Goal: Task Accomplishment & Management: Manage account settings

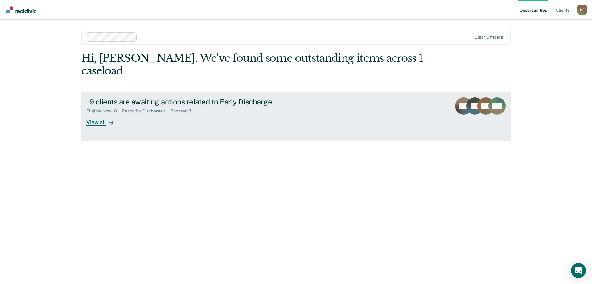
click at [100, 114] on div "View all" at bounding box center [103, 120] width 35 height 12
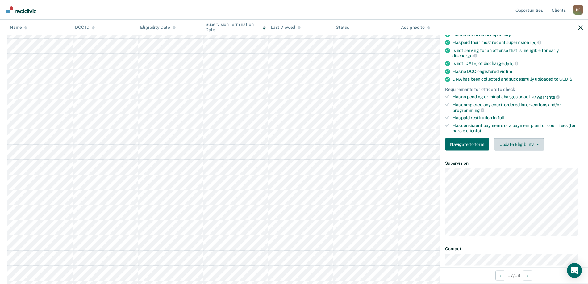
scroll to position [189, 0]
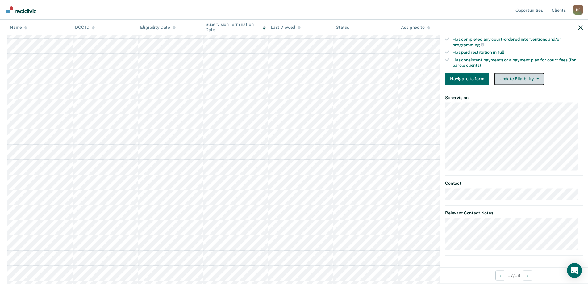
click at [521, 77] on button "Update Eligibility" at bounding box center [519, 79] width 50 height 12
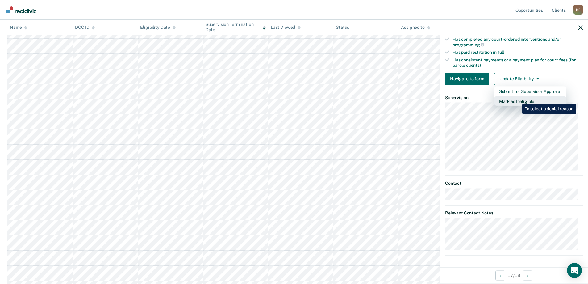
click at [517, 99] on button "Mark as Ineligible" at bounding box center [530, 101] width 72 height 10
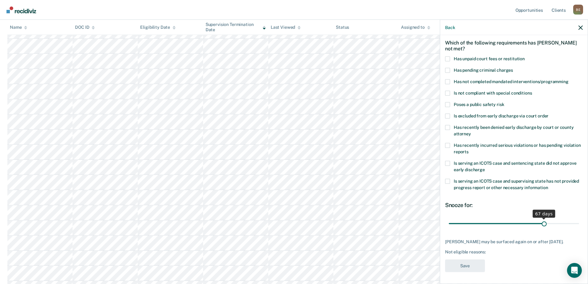
drag, startPoint x: 491, startPoint y: 223, endPoint x: 541, endPoint y: 222, distance: 50.3
click at [541, 222] on input "range" at bounding box center [514, 223] width 130 height 11
drag, startPoint x: 541, startPoint y: 222, endPoint x: 581, endPoint y: 228, distance: 40.5
type input "90"
click at [579, 228] on input "range" at bounding box center [514, 223] width 130 height 11
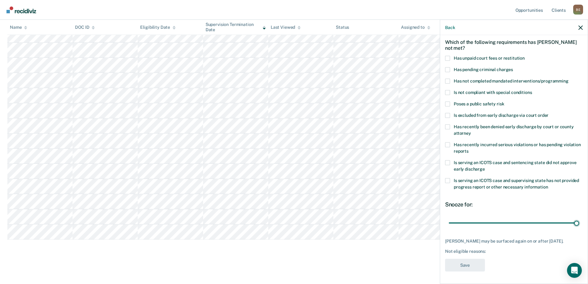
scroll to position [0, 0]
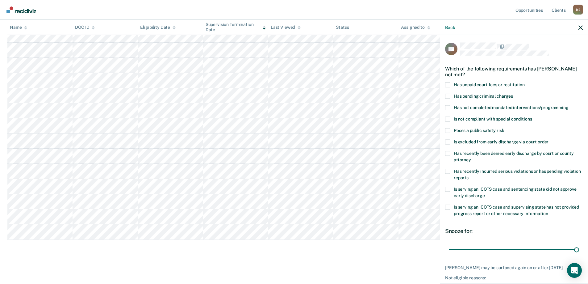
click at [448, 85] on span at bounding box center [447, 84] width 5 height 5
click at [525, 82] on input "Has unpaid court fees or restitution" at bounding box center [525, 82] width 0 height 0
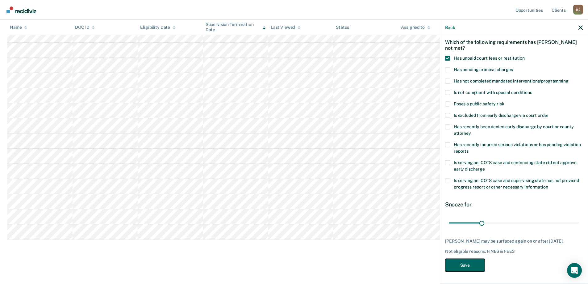
click at [469, 264] on button "Save" at bounding box center [465, 264] width 40 height 13
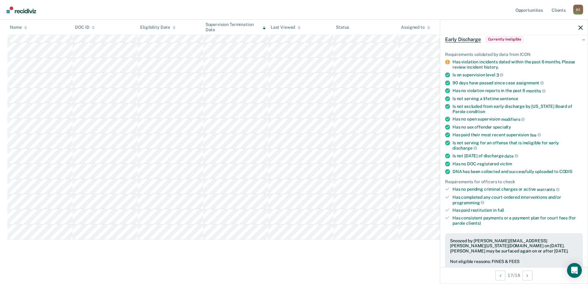
scroll to position [41, 0]
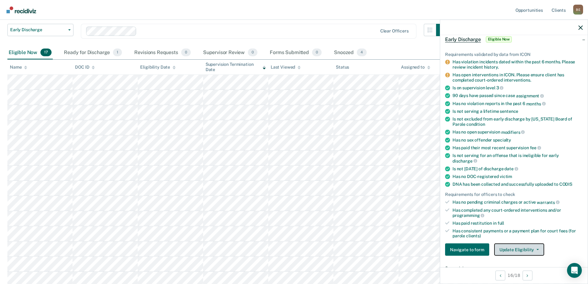
click at [511, 250] on button "Update Eligibility" at bounding box center [519, 249] width 50 height 12
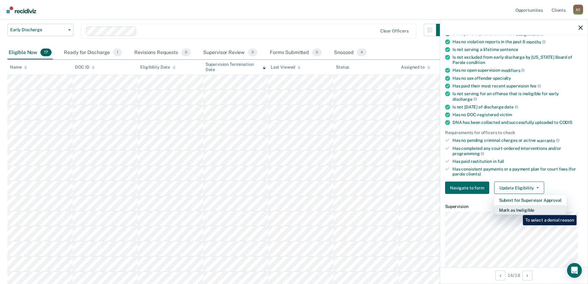
click at [518, 210] on button "Mark as Ineligible" at bounding box center [530, 210] width 72 height 10
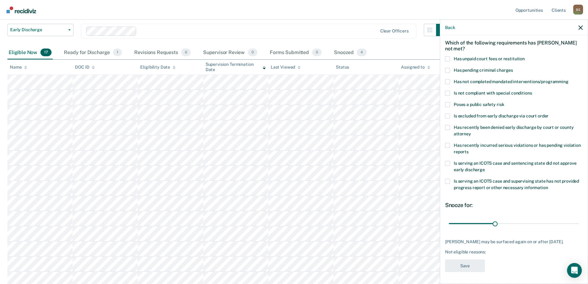
click at [447, 70] on span at bounding box center [447, 70] width 5 height 5
click at [513, 68] on input "Has pending criminal charges" at bounding box center [513, 68] width 0 height 0
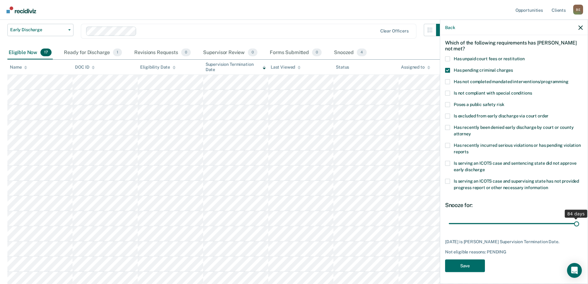
drag, startPoint x: 493, startPoint y: 223, endPoint x: 585, endPoint y: 227, distance: 92.3
type input "84"
click at [579, 227] on input "range" at bounding box center [514, 223] width 130 height 11
click at [466, 269] on button "Save" at bounding box center [465, 265] width 40 height 13
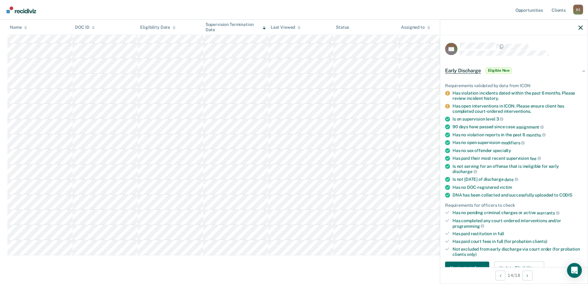
scroll to position [31, 0]
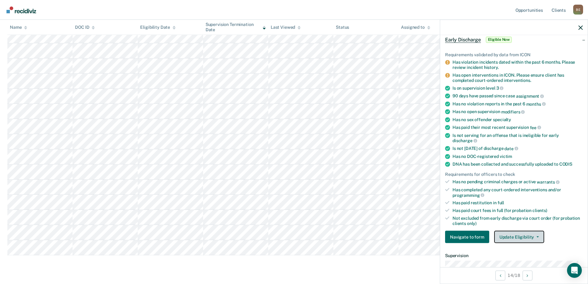
click at [521, 235] on button "Update Eligibility" at bounding box center [519, 237] width 50 height 12
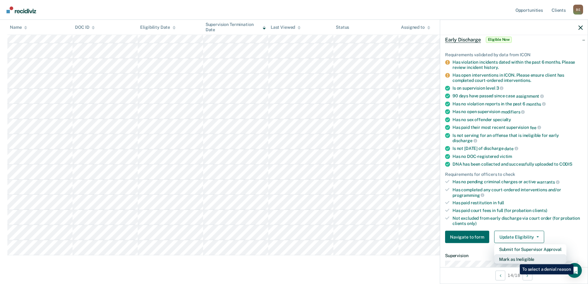
click at [515, 259] on button "Mark as Ineligible" at bounding box center [530, 259] width 72 height 10
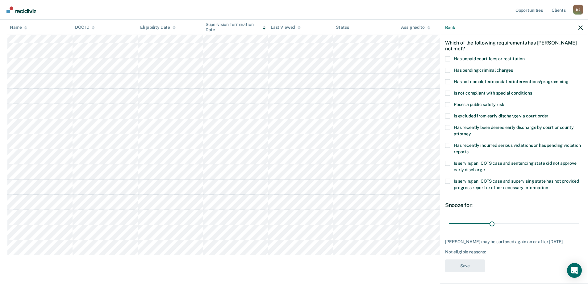
click at [448, 59] on span at bounding box center [447, 58] width 5 height 5
click at [525, 56] on input "Has unpaid court fees or restitution" at bounding box center [525, 56] width 0 height 0
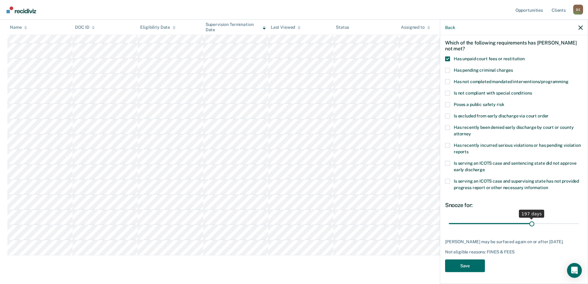
drag, startPoint x: 462, startPoint y: 223, endPoint x: 529, endPoint y: 222, distance: 66.3
type input "197"
click at [529, 222] on input "range" at bounding box center [514, 223] width 130 height 11
click at [464, 264] on button "Save" at bounding box center [465, 265] width 40 height 13
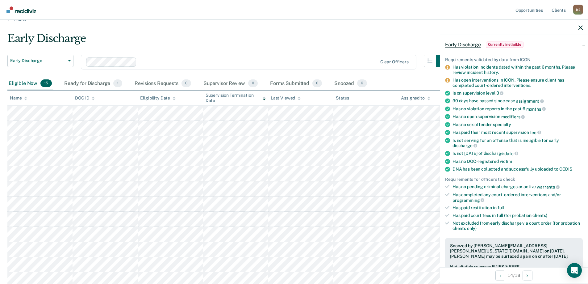
scroll to position [41, 0]
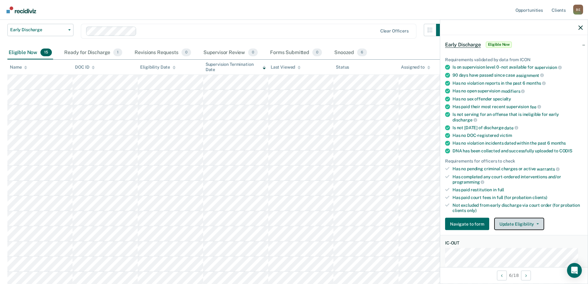
click at [515, 222] on button "Update Eligibility" at bounding box center [519, 224] width 50 height 12
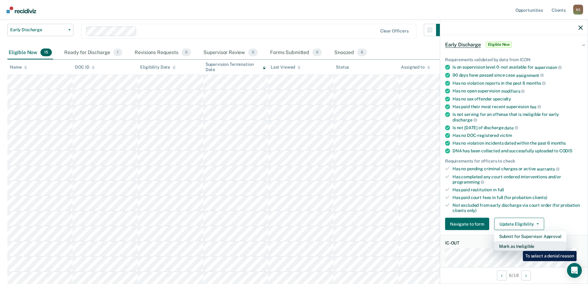
click at [518, 246] on button "Mark as Ineligible" at bounding box center [530, 246] width 72 height 10
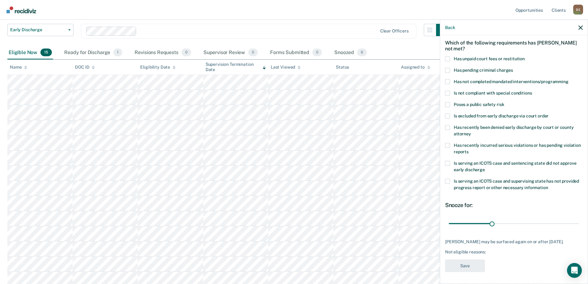
click at [447, 145] on span at bounding box center [447, 145] width 5 height 5
click at [468, 149] on input "Has recently incurred serious violations or has pending violation reports" at bounding box center [468, 149] width 0 height 0
click at [448, 163] on span at bounding box center [447, 162] width 5 height 5
click at [485, 167] on input "Is serving an ICOTS case and sentencing state did not approve early discharge" at bounding box center [485, 167] width 0 height 0
click at [446, 82] on span at bounding box center [447, 81] width 5 height 5
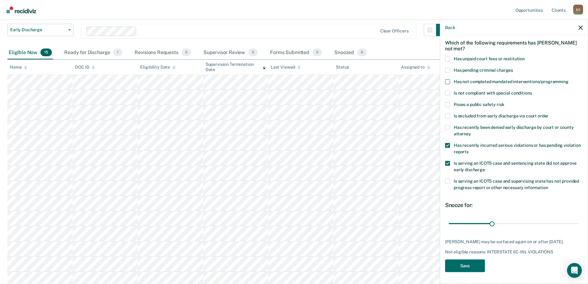
click at [568, 79] on input "Has not completed mandated interventions/programming" at bounding box center [568, 79] width 0 height 0
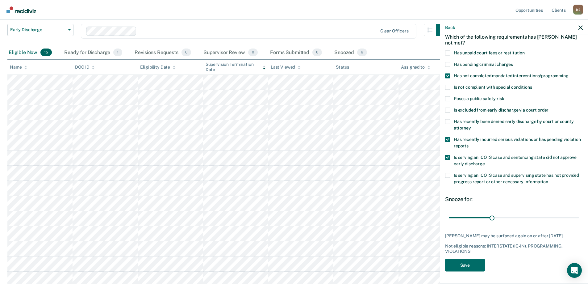
scroll to position [72, 0]
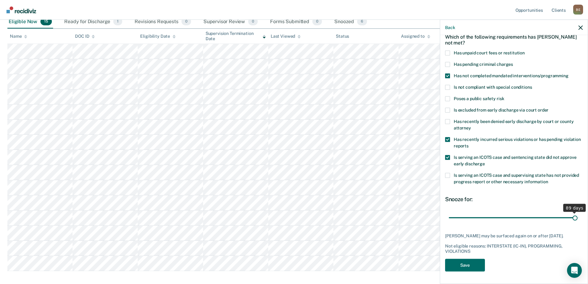
drag, startPoint x: 490, startPoint y: 212, endPoint x: 567, endPoint y: 213, distance: 77.1
click at [571, 212] on input "range" at bounding box center [514, 217] width 130 height 11
drag, startPoint x: 570, startPoint y: 212, endPoint x: 574, endPoint y: 212, distance: 4.3
type input "90"
click at [574, 212] on input "range" at bounding box center [514, 217] width 130 height 11
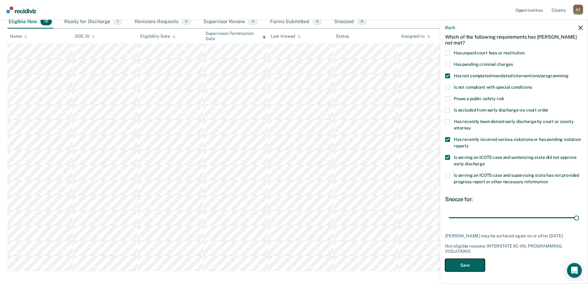
click at [463, 264] on button "Save" at bounding box center [465, 264] width 40 height 13
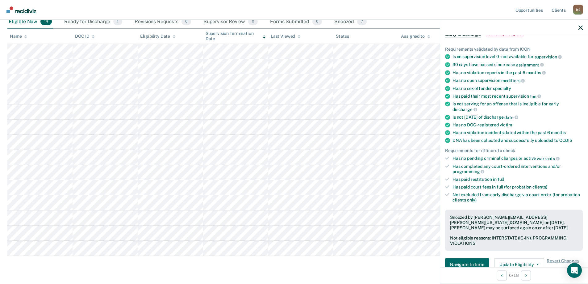
scroll to position [89, 0]
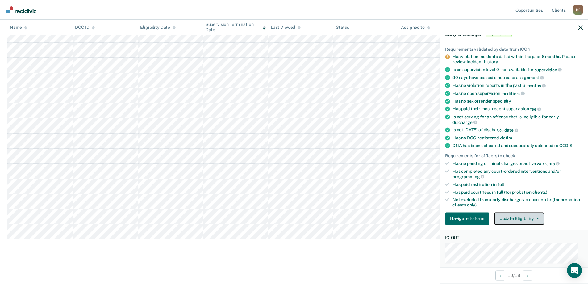
click at [515, 217] on button "Update Eligibility" at bounding box center [519, 218] width 50 height 12
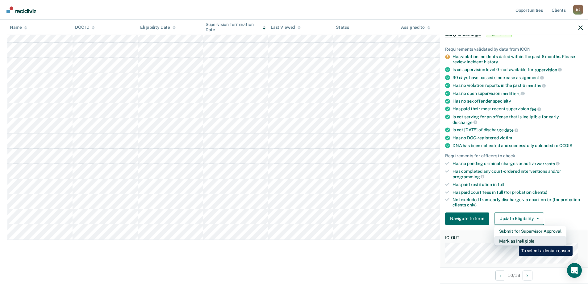
click at [514, 241] on button "Mark as Ineligible" at bounding box center [530, 240] width 72 height 10
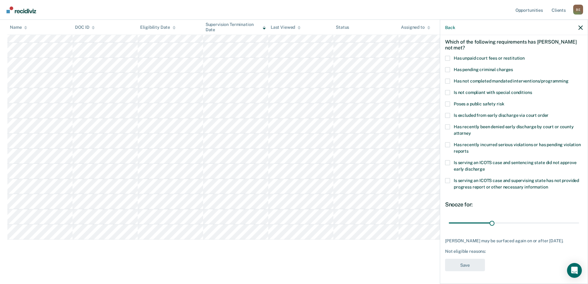
scroll to position [31, 0]
click at [445, 56] on span at bounding box center [447, 58] width 5 height 5
click at [525, 56] on input "Has unpaid court fees or restitution" at bounding box center [525, 56] width 0 height 0
click at [447, 78] on span at bounding box center [447, 80] width 5 height 5
click at [568, 78] on input "Has not completed mandated interventions/programming" at bounding box center [568, 78] width 0 height 0
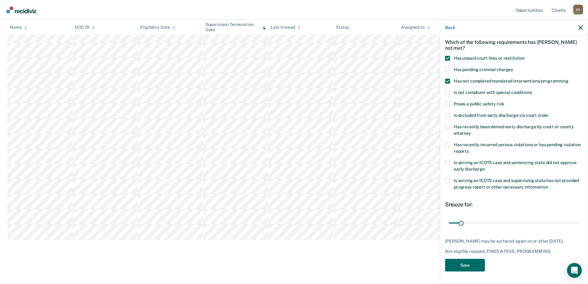
click at [448, 90] on span at bounding box center [447, 92] width 5 height 5
click at [532, 90] on input "Is not compliant with special conditions" at bounding box center [532, 90] width 0 height 0
click at [448, 142] on span at bounding box center [447, 144] width 5 height 5
click at [468, 148] on input "Has recently incurred serious violations or has pending violation reports" at bounding box center [468, 148] width 0 height 0
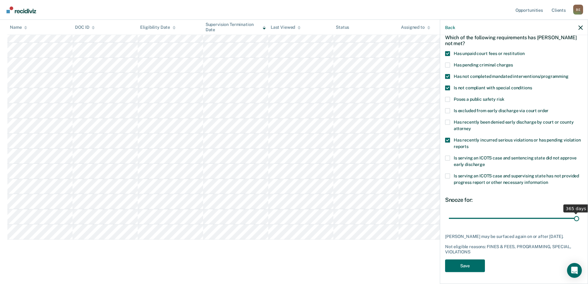
drag, startPoint x: 460, startPoint y: 217, endPoint x: 592, endPoint y: 215, distance: 132.4
type input "365"
click at [579, 215] on input "range" at bounding box center [514, 218] width 130 height 11
click at [464, 269] on button "Save" at bounding box center [465, 265] width 40 height 13
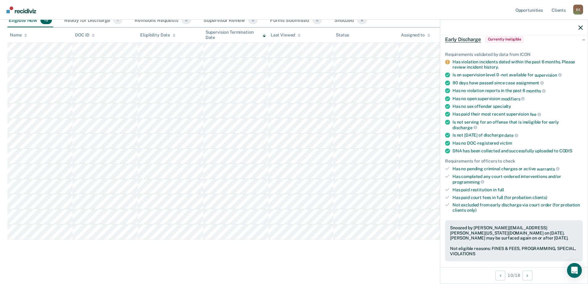
scroll to position [43, 0]
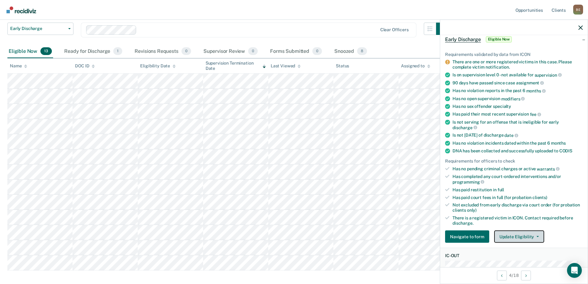
click at [516, 236] on button "Update Eligibility" at bounding box center [519, 236] width 50 height 12
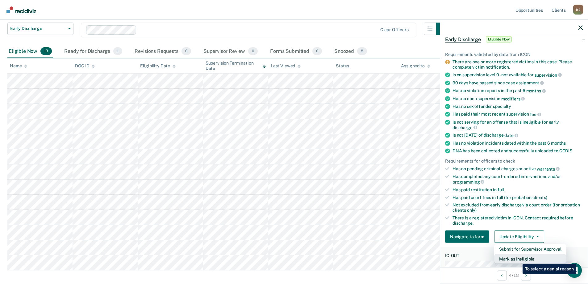
click at [518, 259] on button "Mark as Ineligible" at bounding box center [530, 259] width 72 height 10
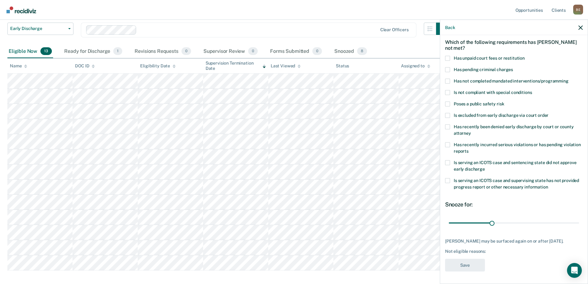
click at [447, 160] on span at bounding box center [447, 162] width 5 height 5
click at [485, 166] on input "Is serving an ICOTS case and sentencing state did not approve early discharge" at bounding box center [485, 166] width 0 height 0
drag, startPoint x: 491, startPoint y: 218, endPoint x: 531, endPoint y: 216, distance: 39.8
type input "60"
click at [531, 217] on input "range" at bounding box center [514, 222] width 130 height 11
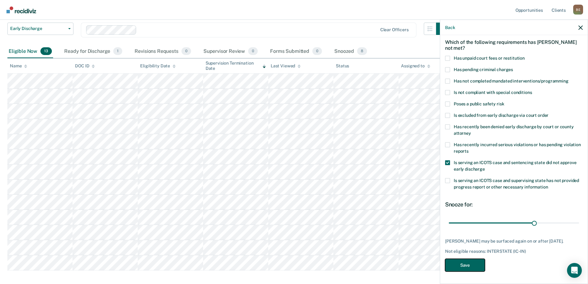
click at [470, 264] on button "Save" at bounding box center [465, 264] width 40 height 13
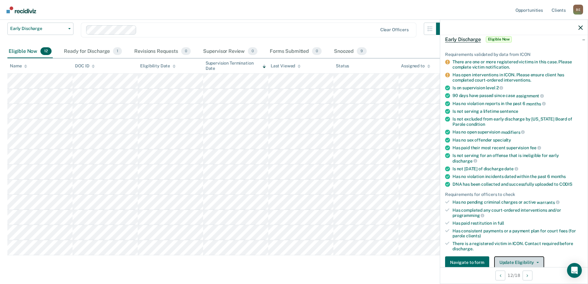
click at [508, 261] on button "Update Eligibility" at bounding box center [519, 262] width 50 height 12
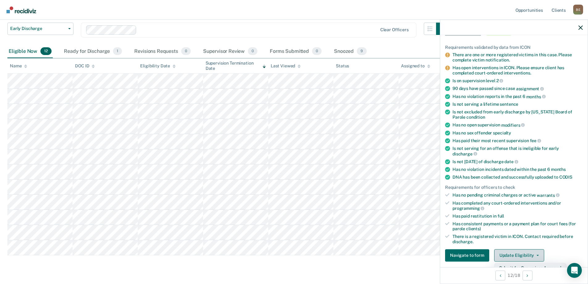
scroll to position [100, 0]
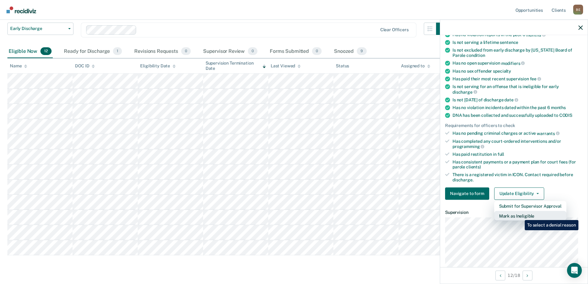
click at [520, 215] on button "Mark as Ineligible" at bounding box center [530, 215] width 72 height 10
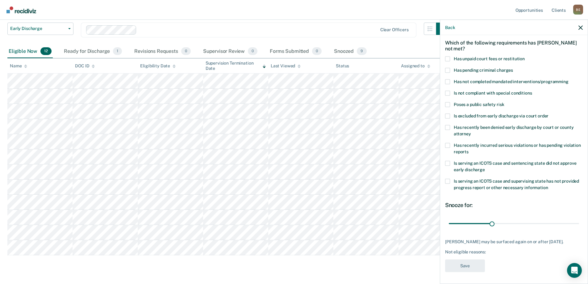
click at [448, 116] on span at bounding box center [447, 115] width 5 height 5
click at [548, 113] on input "Is excluded from early discharge via court order" at bounding box center [548, 113] width 0 height 0
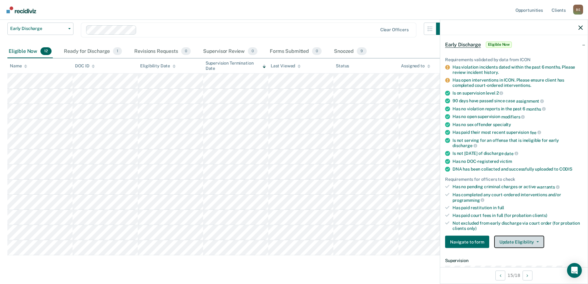
click at [513, 240] on button "Update Eligibility" at bounding box center [519, 241] width 50 height 12
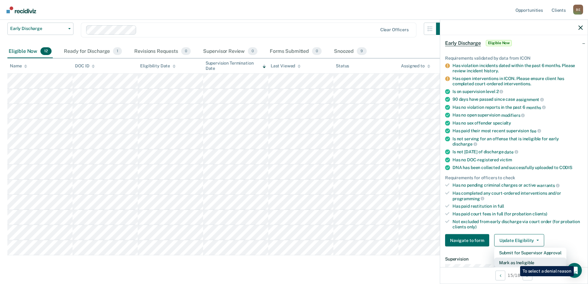
click at [515, 261] on button "Mark as Ineligible" at bounding box center [530, 262] width 72 height 10
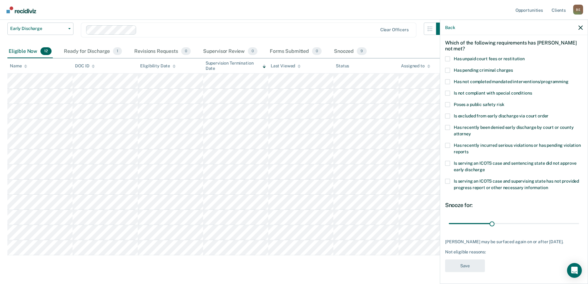
click at [447, 94] on span at bounding box center [447, 92] width 5 height 5
click at [532, 90] on input "Is not compliant with special conditions" at bounding box center [532, 90] width 0 height 0
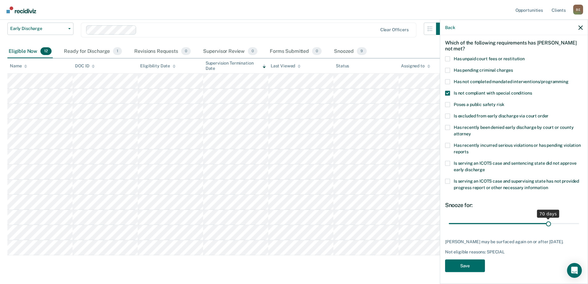
drag, startPoint x: 491, startPoint y: 223, endPoint x: 544, endPoint y: 223, distance: 53.1
click at [544, 223] on input "range" at bounding box center [514, 223] width 130 height 11
drag, startPoint x: 545, startPoint y: 224, endPoint x: 534, endPoint y: 226, distance: 11.1
type input "62"
click at [534, 226] on input "range" at bounding box center [514, 223] width 130 height 11
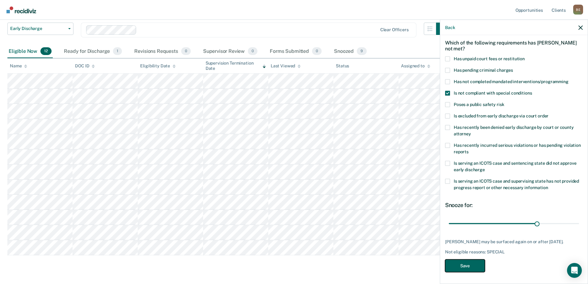
click at [464, 264] on button "Save" at bounding box center [465, 265] width 40 height 13
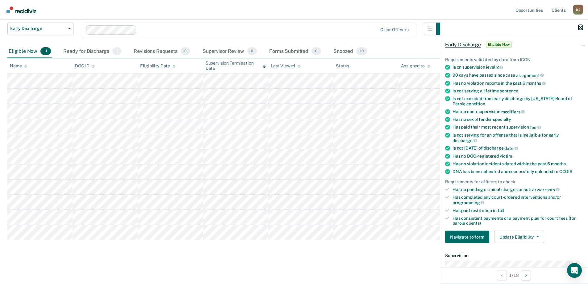
click at [581, 27] on icon "button" at bounding box center [580, 27] width 4 height 4
